Goal: Navigation & Orientation: Find specific page/section

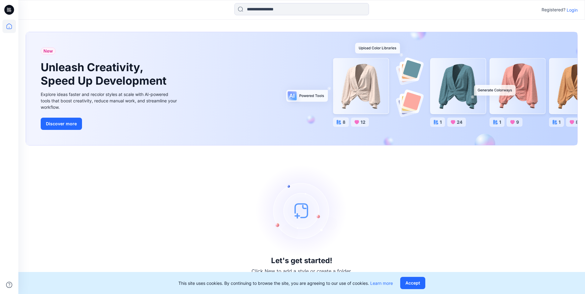
click at [576, 8] on p "Login" at bounding box center [571, 10] width 11 height 6
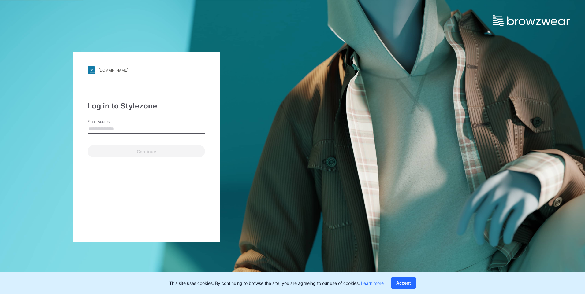
click at [134, 127] on input "Email Address" at bounding box center [145, 128] width 117 height 9
paste input "**********"
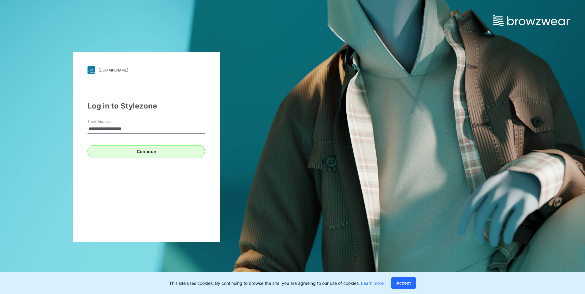
type input "**********"
click at [117, 146] on button "Continue" at bounding box center [145, 151] width 117 height 12
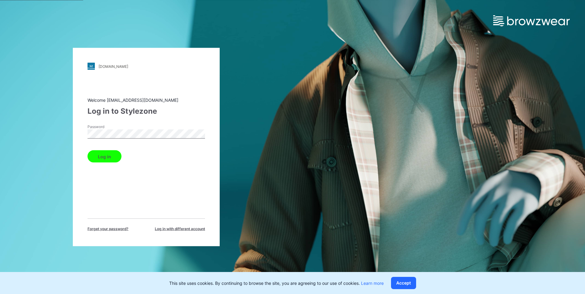
click at [114, 154] on button "Log in" at bounding box center [104, 156] width 34 height 12
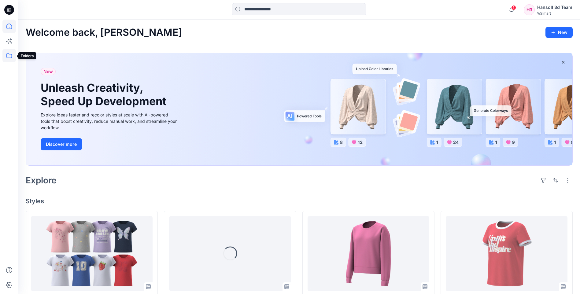
click at [9, 53] on icon at bounding box center [8, 55] width 13 height 13
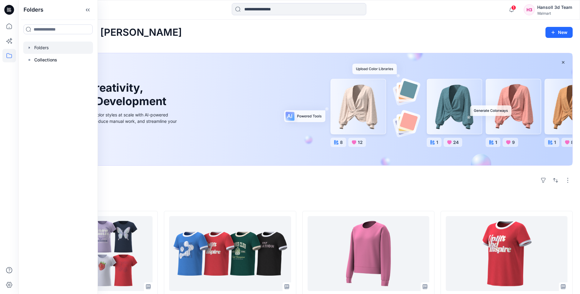
click at [42, 46] on div at bounding box center [58, 48] width 70 height 12
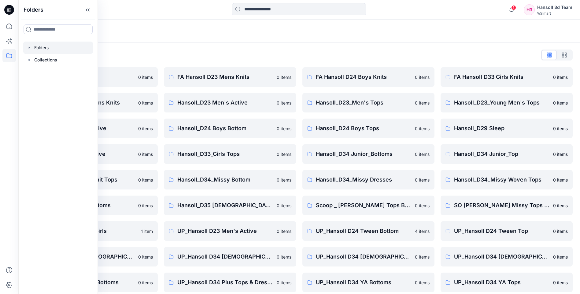
click at [194, 44] on div "Folders List EcoShot Hansoll 0 items FA Hansoll D34 Womens Knits 0 items Hansol…" at bounding box center [299, 210] width 562 height 334
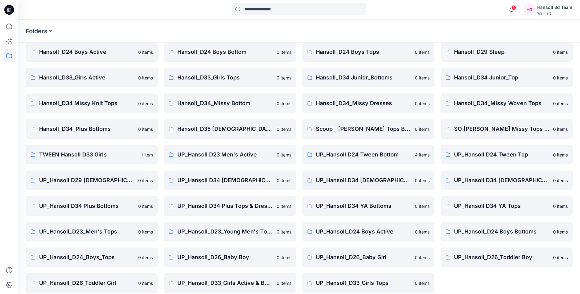
scroll to position [83, 0]
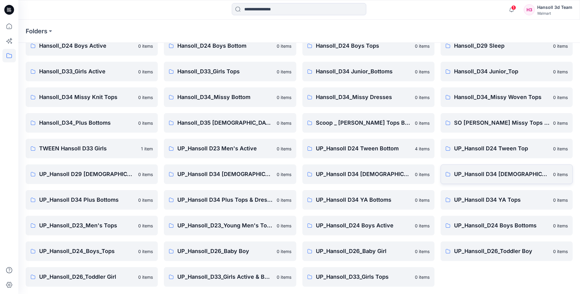
click at [485, 175] on p "UP_Hansoll D34 [DEMOGRAPHIC_DATA] Knit Tops" at bounding box center [501, 174] width 95 height 9
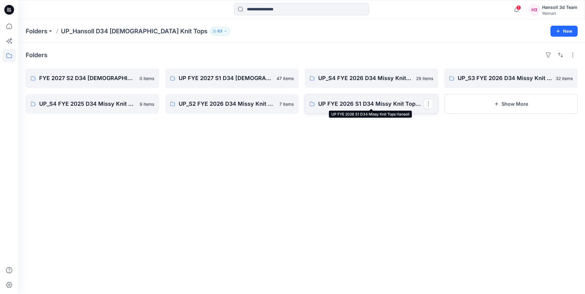
click at [348, 102] on p "UP FYE 2026 S1 D34 Missy Knit Tops Hansoll" at bounding box center [370, 104] width 105 height 9
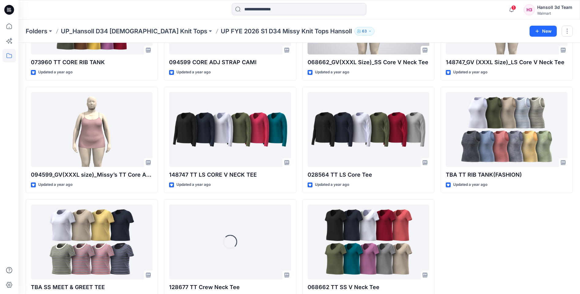
scroll to position [226, 0]
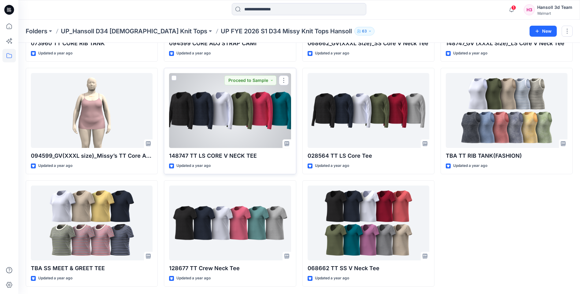
click at [231, 134] on div at bounding box center [230, 110] width 122 height 75
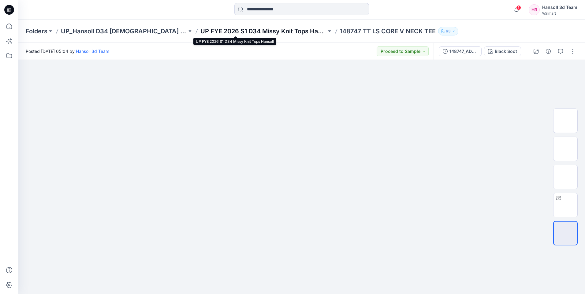
click at [230, 30] on p "UP FYE 2026 S1 D34 Missy Knit Tops Hansoll" at bounding box center [263, 31] width 126 height 9
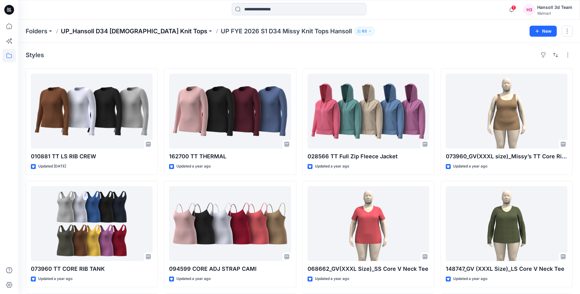
click at [118, 31] on p "UP_Hansoll D34 [DEMOGRAPHIC_DATA] Knit Tops" at bounding box center [134, 31] width 146 height 9
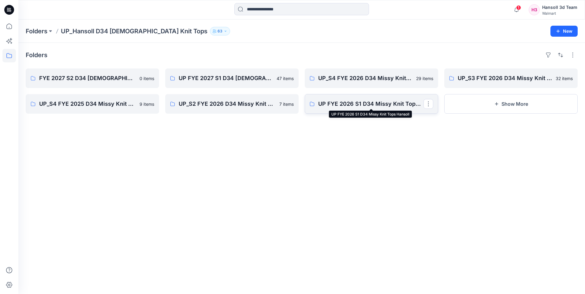
click at [364, 102] on p "UP FYE 2026 S1 D34 Missy Knit Tops Hansoll" at bounding box center [370, 104] width 105 height 9
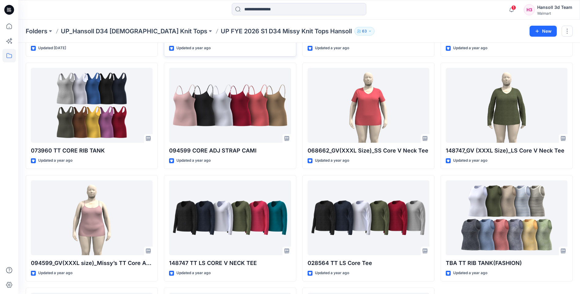
scroll to position [153, 0]
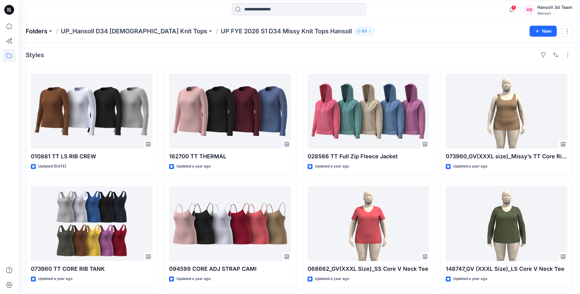
click at [39, 29] on p "Folders" at bounding box center [37, 31] width 22 height 9
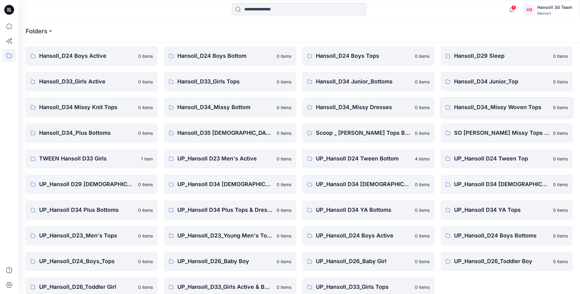
scroll to position [83, 0]
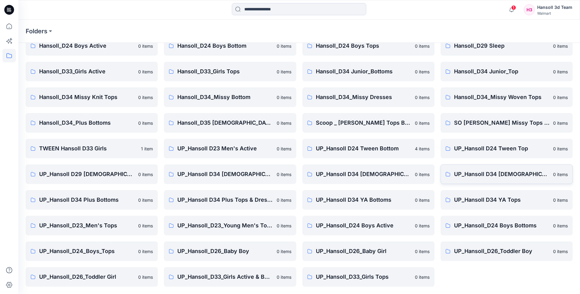
click at [483, 175] on p "UP_Hansoll D34 [DEMOGRAPHIC_DATA] Knit Tops" at bounding box center [501, 174] width 95 height 9
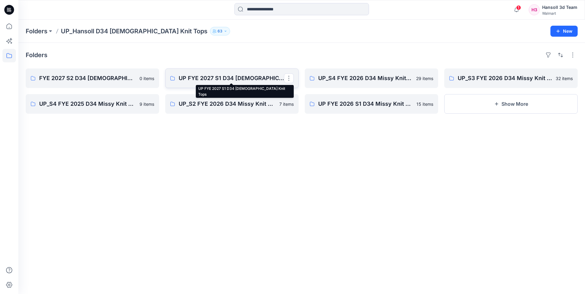
click at [209, 80] on p "UP FYE 2027 S1 D34 [DEMOGRAPHIC_DATA] Knit Tops" at bounding box center [231, 78] width 105 height 9
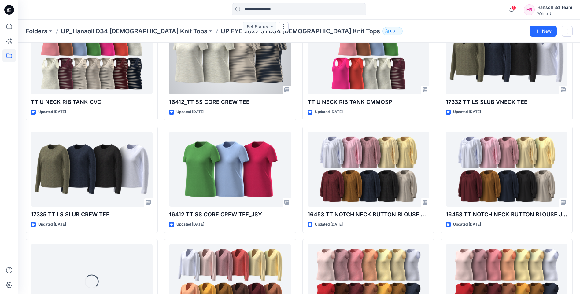
scroll to position [306, 0]
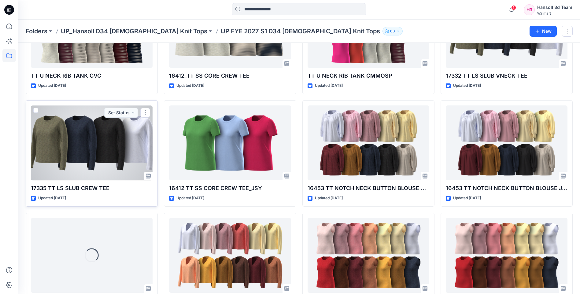
click at [71, 188] on p "17335 TT LS SLUB CREW TEE" at bounding box center [92, 188] width 122 height 9
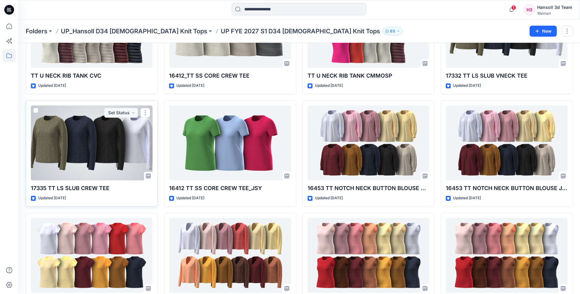
click at [84, 165] on div at bounding box center [92, 142] width 122 height 75
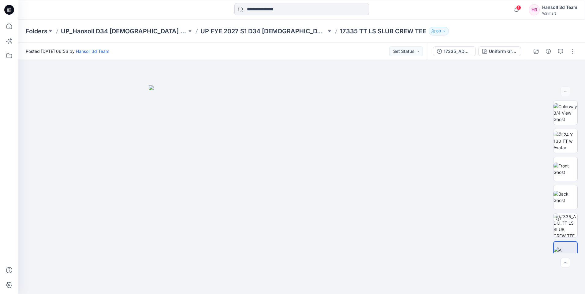
click at [235, 49] on div "Posted [DATE] 06:56 by Hansoll 3d Team Set Status" at bounding box center [222, 51] width 409 height 17
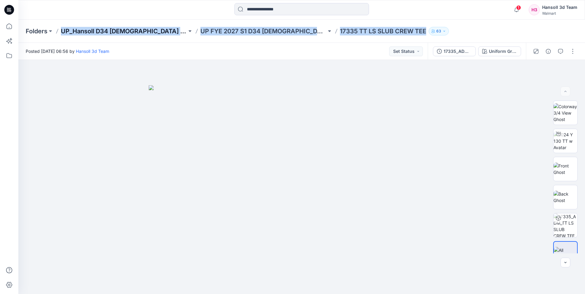
drag, startPoint x: 418, startPoint y: 33, endPoint x: 62, endPoint y: 30, distance: 355.9
click at [62, 30] on div "Folders UP_Hansoll D34 [DEMOGRAPHIC_DATA] Knit Tops UP FYE 2027 S1 D34 [DEMOGRA…" at bounding box center [278, 31] width 504 height 9
copy div "UP_Hansoll D34 [DEMOGRAPHIC_DATA] Knit Tops UP FYE 2027 S1 D34 [DEMOGRAPHIC_DAT…"
